Goal: Find specific page/section: Find specific page/section

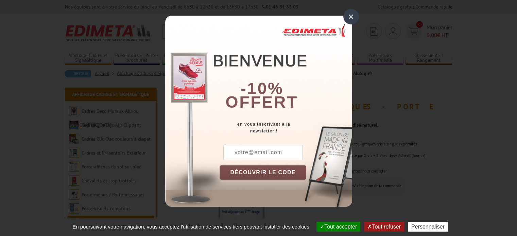
click at [346, 16] on div "×" at bounding box center [352, 17] width 16 height 16
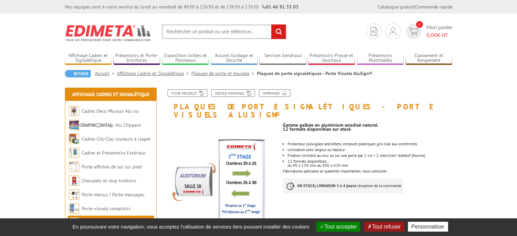
click at [187, 32] on input "text" at bounding box center [224, 31] width 124 height 15
type input "plaque vissé"
click at [271, 24] on input "rechercher" at bounding box center [278, 31] width 15 height 15
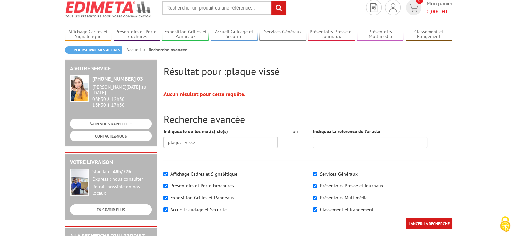
scroll to position [106, 0]
